Goal: Navigation & Orientation: Find specific page/section

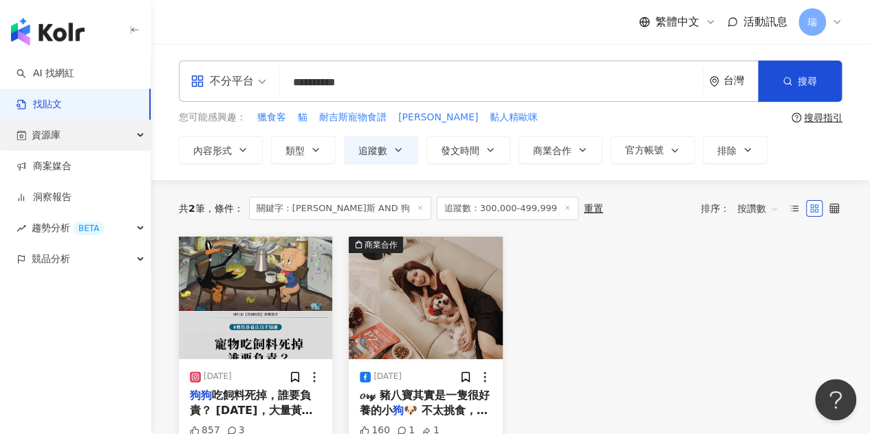
click at [71, 141] on div "資源庫" at bounding box center [75, 135] width 151 height 31
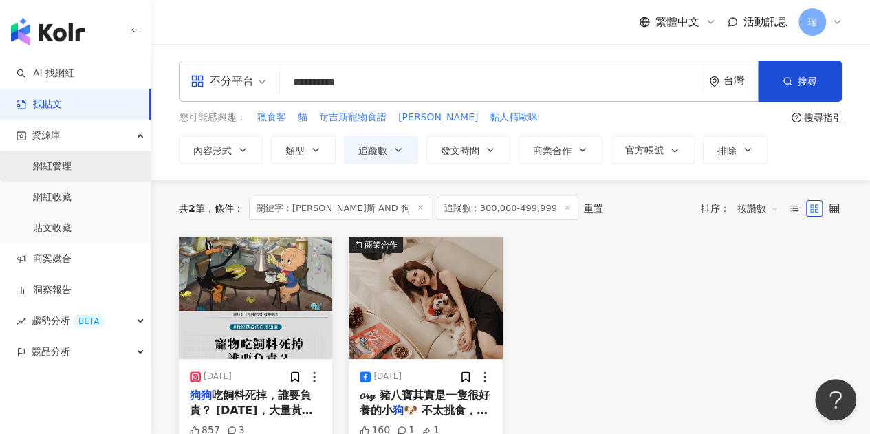
click at [72, 173] on link "網紅管理" at bounding box center [52, 167] width 39 height 14
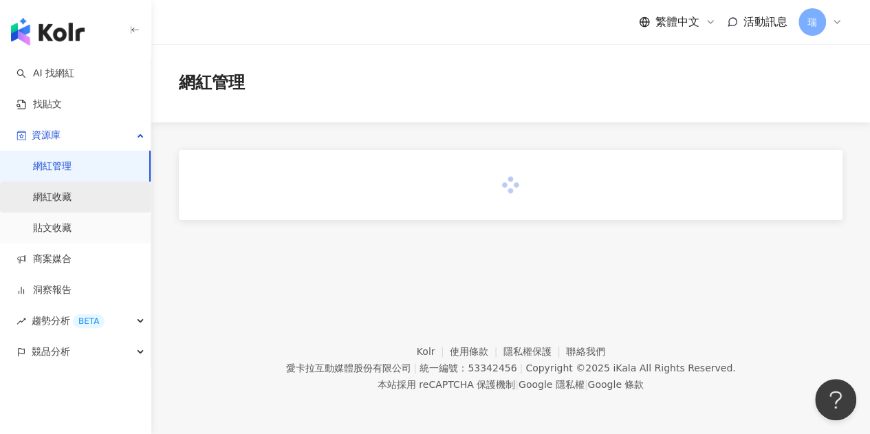
click at [69, 192] on link "網紅收藏" at bounding box center [52, 198] width 39 height 14
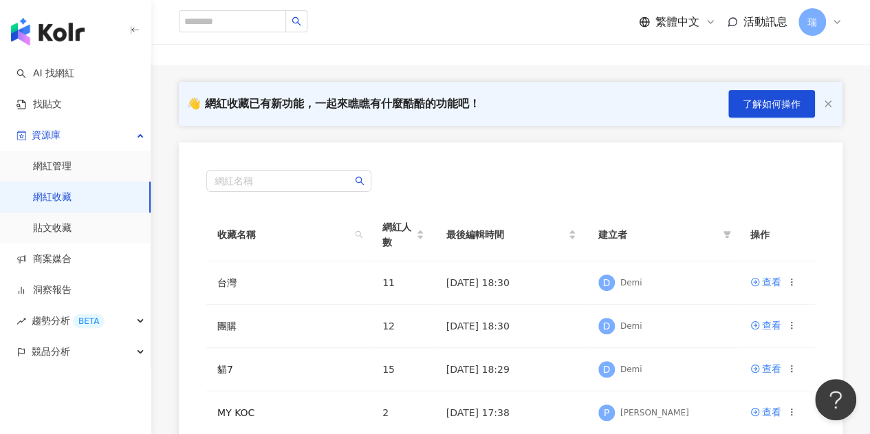
scroll to position [138, 0]
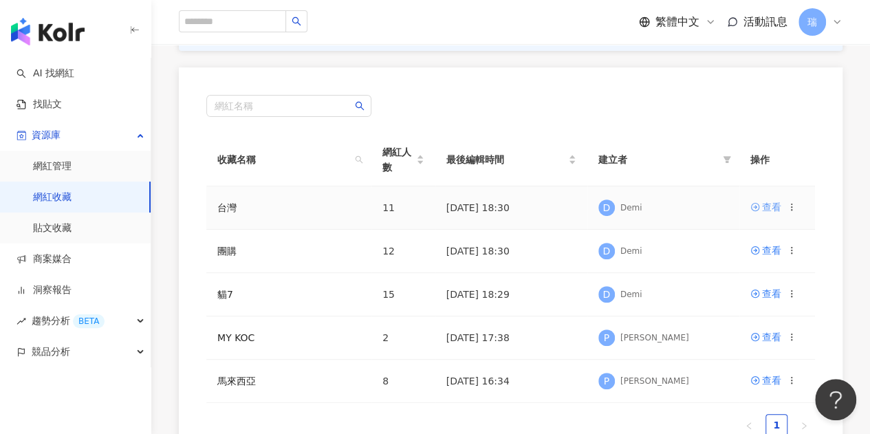
click at [765, 204] on div "查看" at bounding box center [771, 206] width 19 height 15
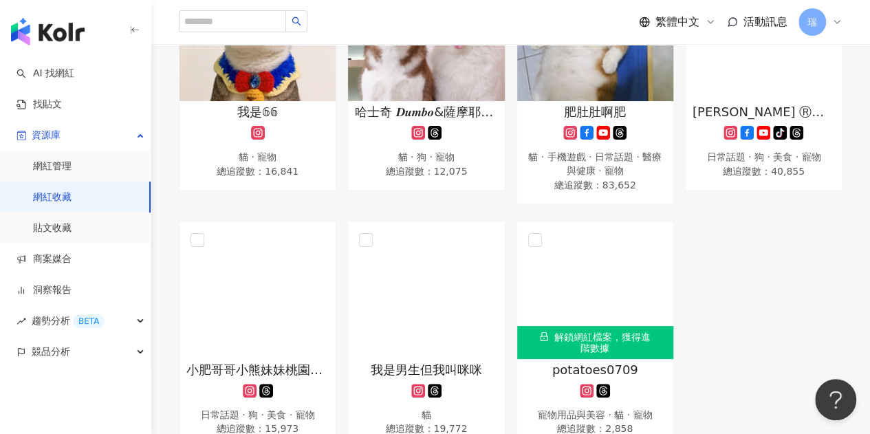
scroll to position [344, 0]
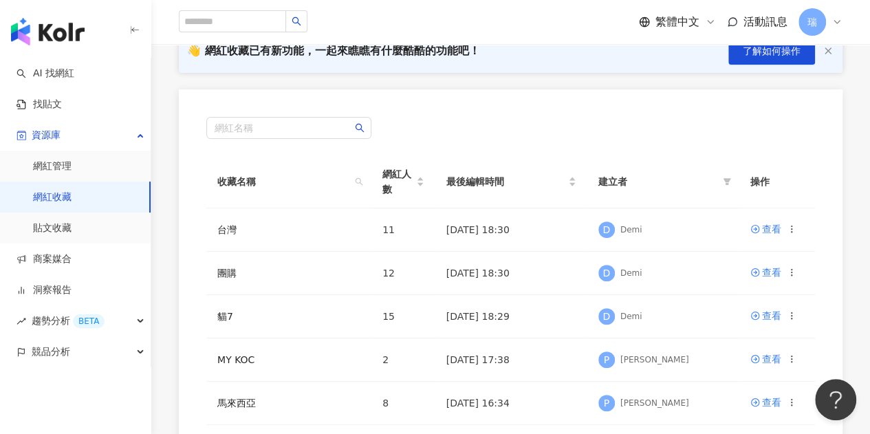
scroll to position [138, 0]
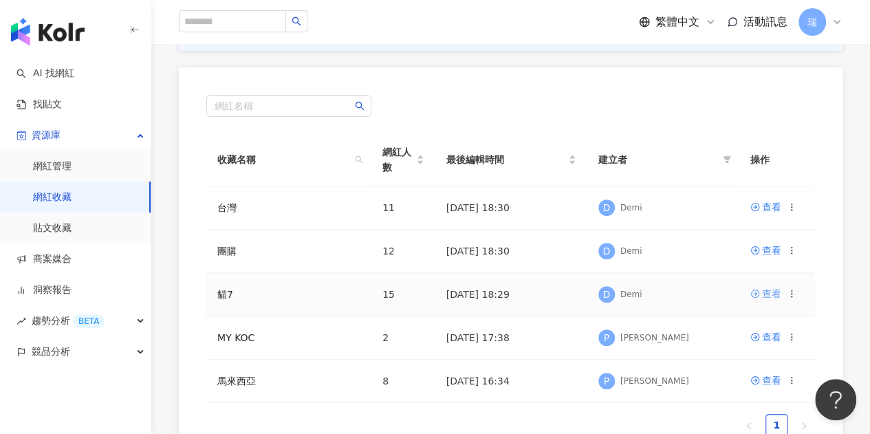
click at [769, 294] on div "查看" at bounding box center [771, 293] width 19 height 15
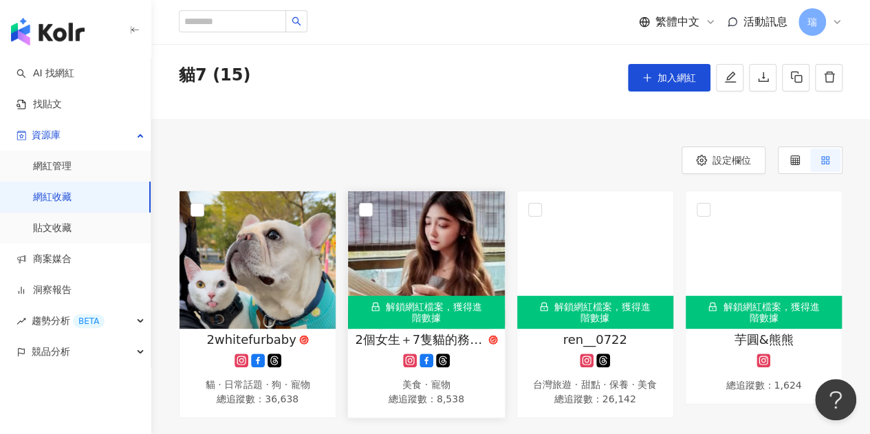
scroll to position [69, 0]
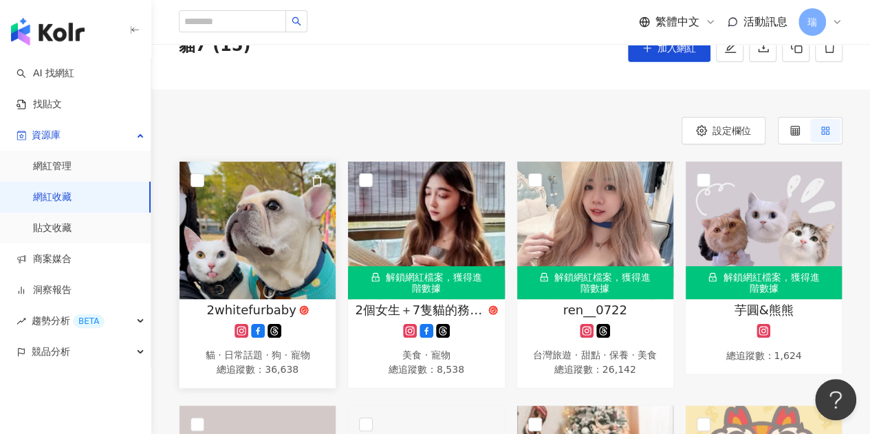
click at [256, 304] on span "2whitefurbaby" at bounding box center [250, 309] width 89 height 17
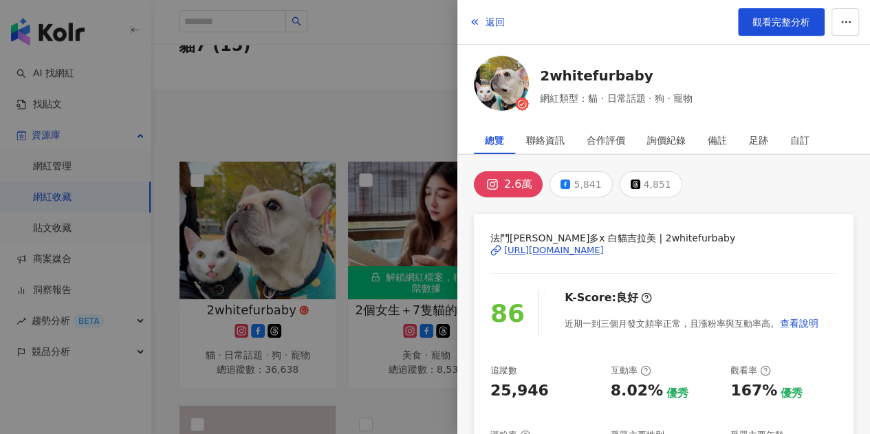
click at [604, 248] on div "https://www.instagram.com/2whitefurbaby/" at bounding box center [554, 250] width 100 height 12
